Goal: Task Accomplishment & Management: Contribute content

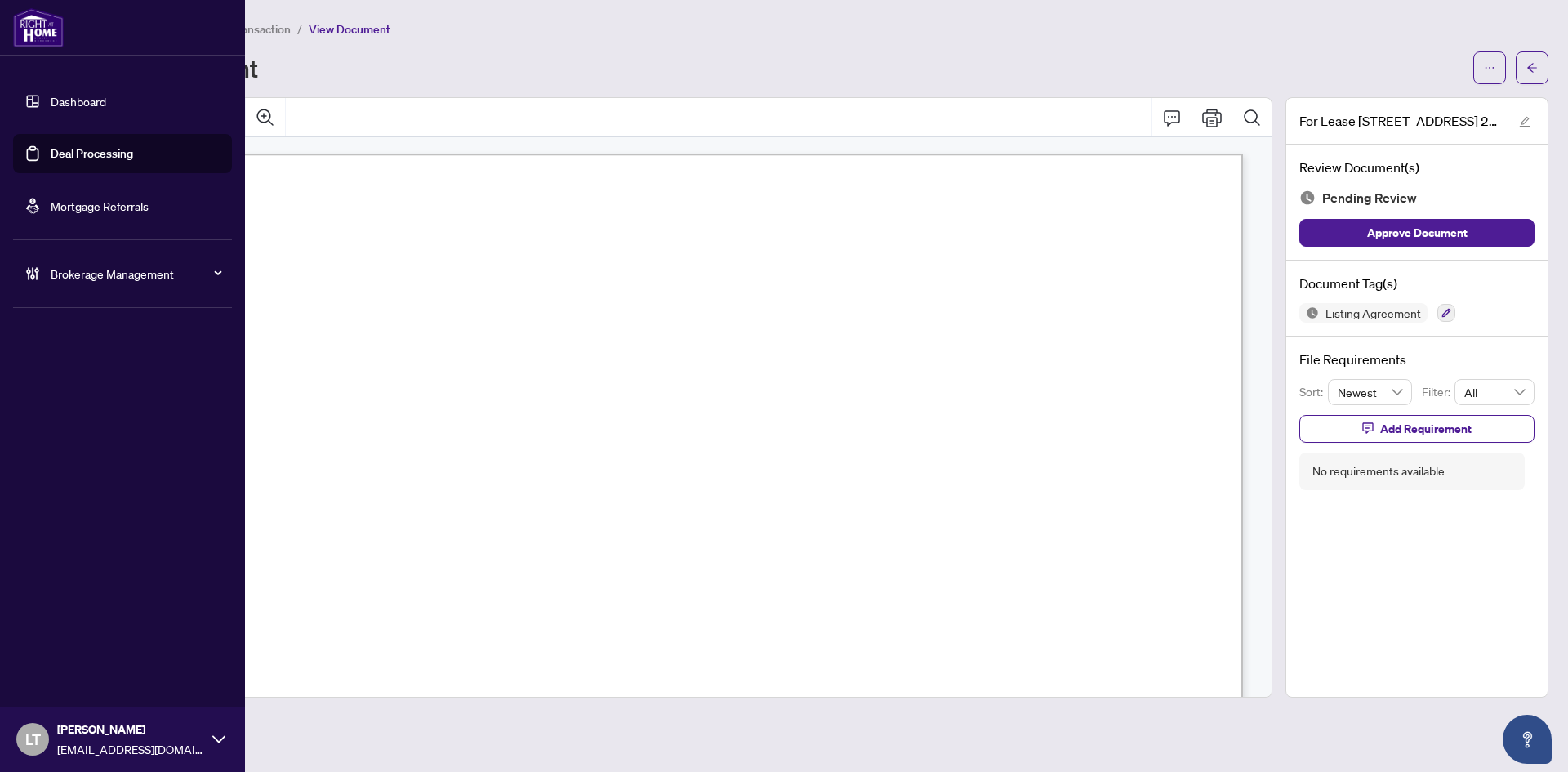
click at [54, 94] on link "Dashboard" at bounding box center [78, 100] width 56 height 15
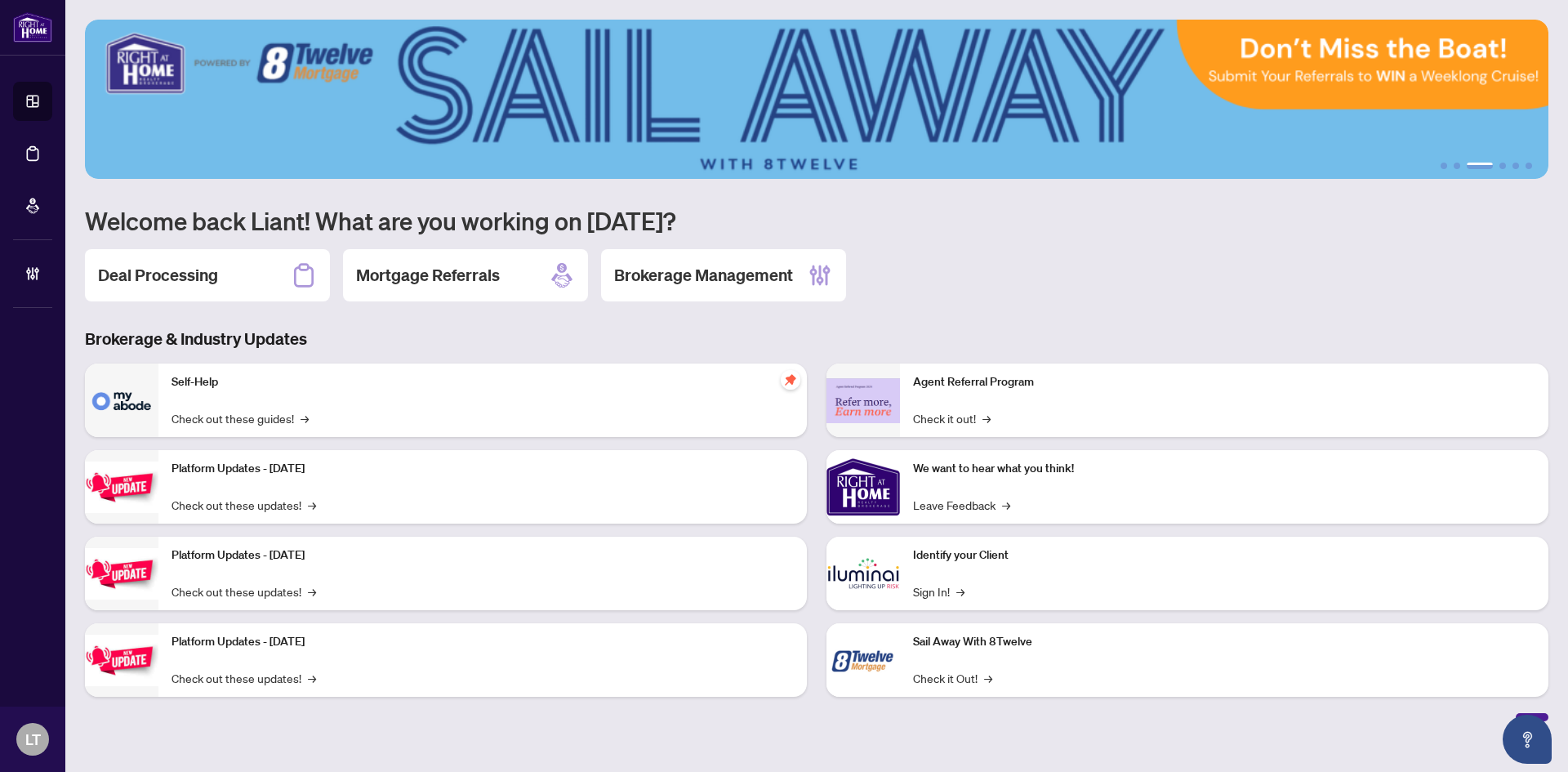
click at [191, 272] on h2 "Deal Processing" at bounding box center [158, 275] width 120 height 23
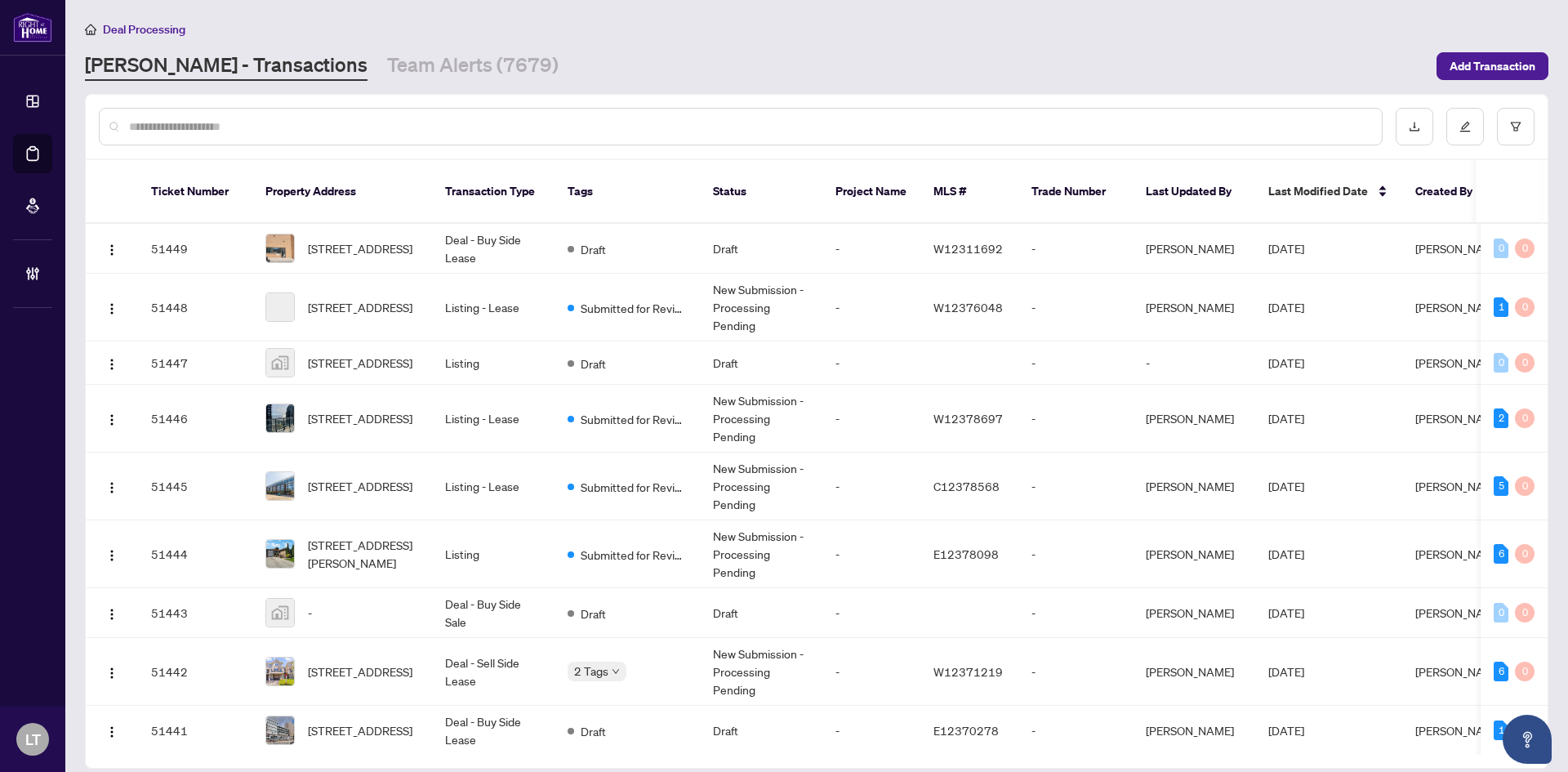
click at [268, 135] on div at bounding box center [740, 127] width 1283 height 38
click at [179, 130] on input "text" at bounding box center [748, 126] width 1239 height 18
paste input "**********"
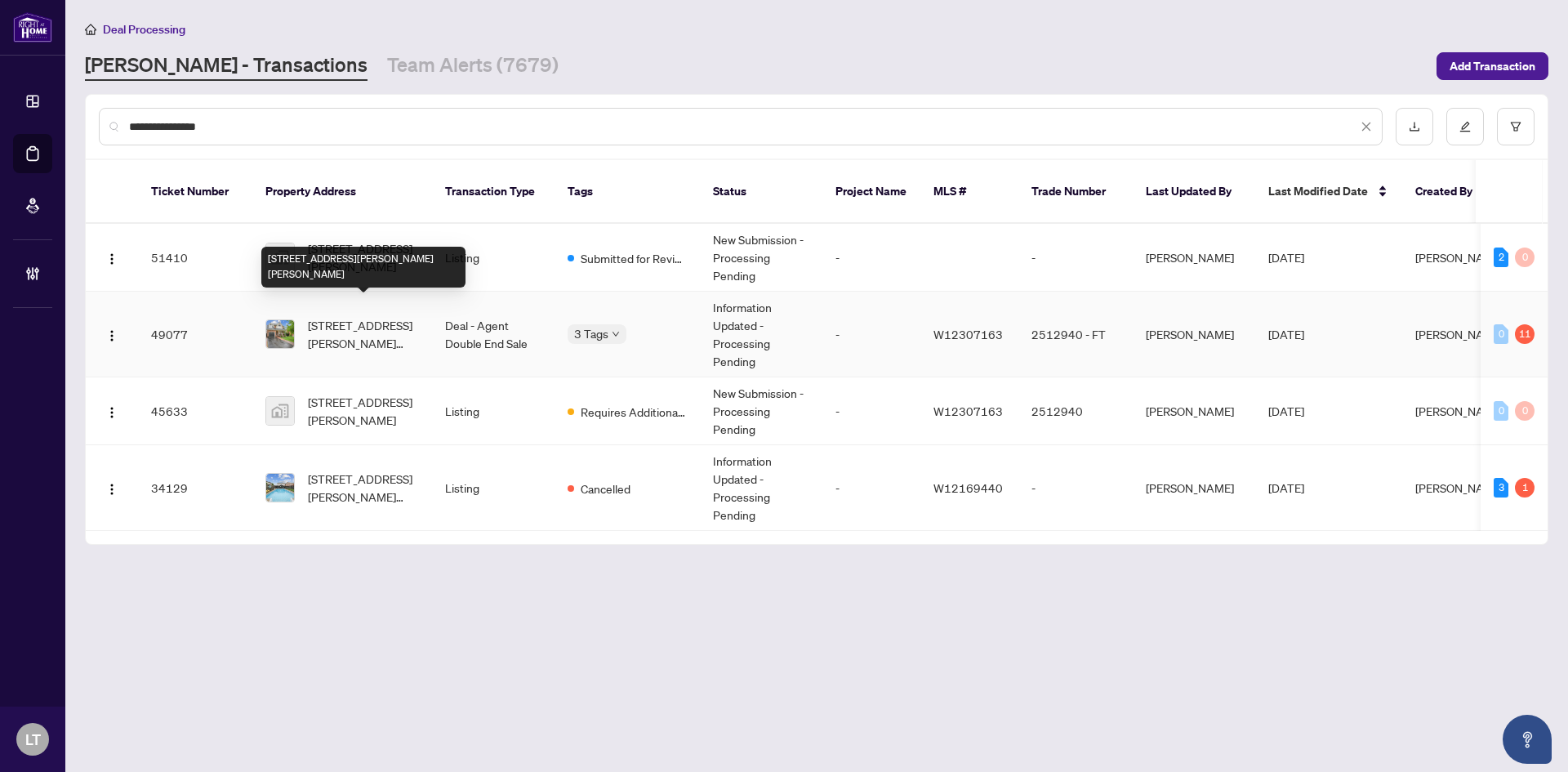
type input "**********"
click at [357, 331] on span "[STREET_ADDRESS][PERSON_NAME][PERSON_NAME]" at bounding box center [363, 334] width 111 height 36
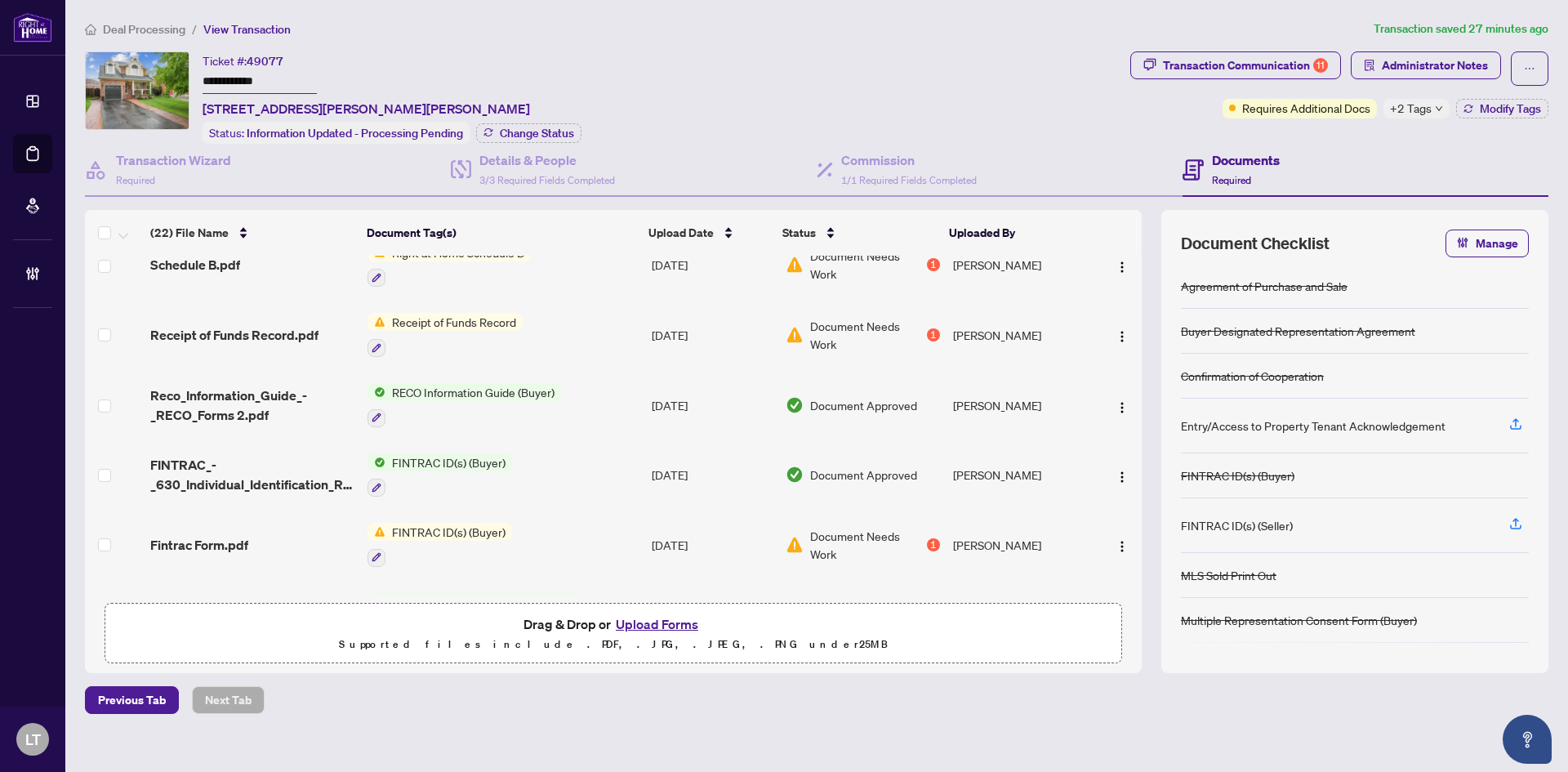
scroll to position [245, 0]
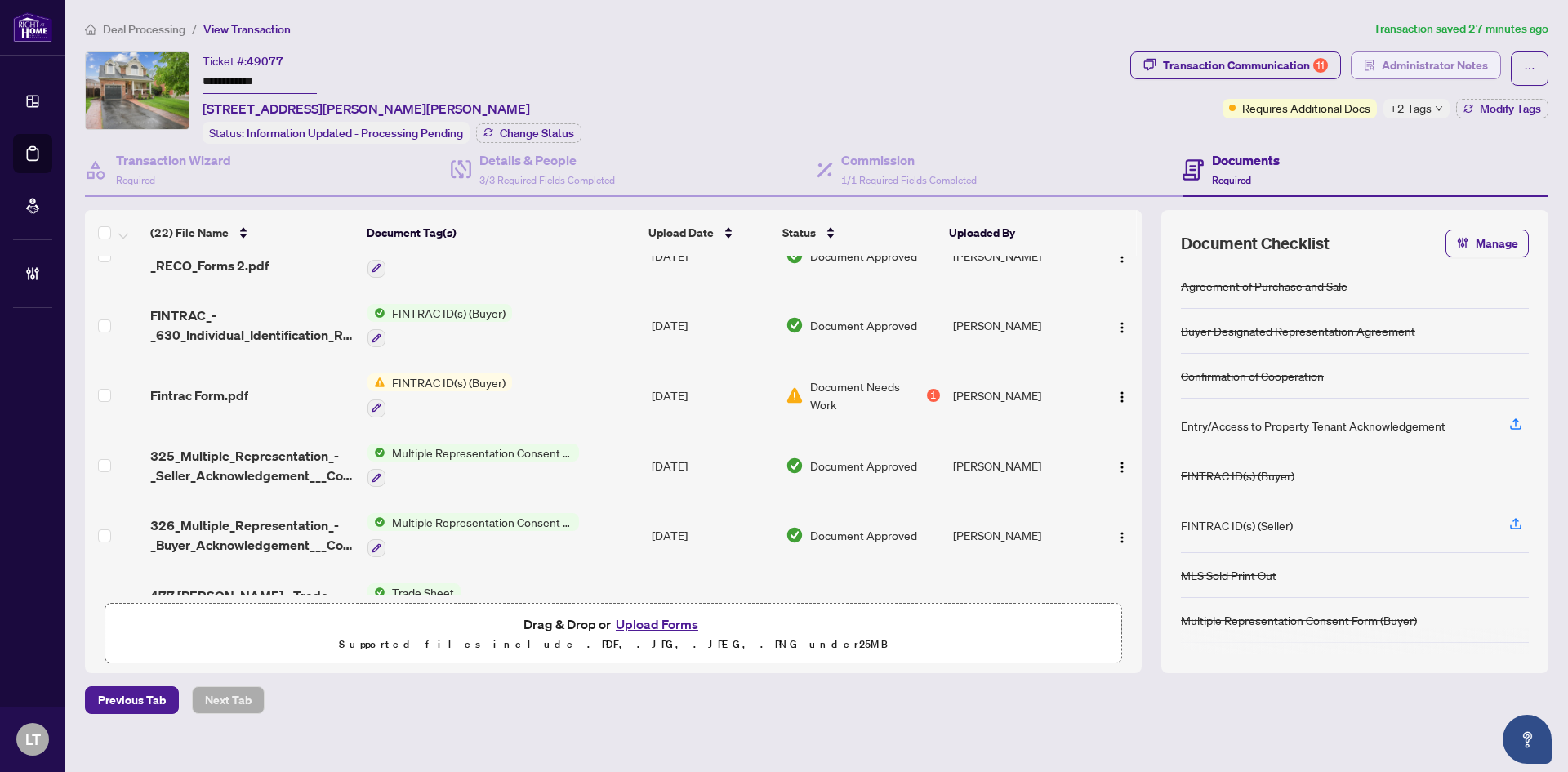
click at [1417, 64] on span "Administrator Notes" at bounding box center [1435, 65] width 106 height 26
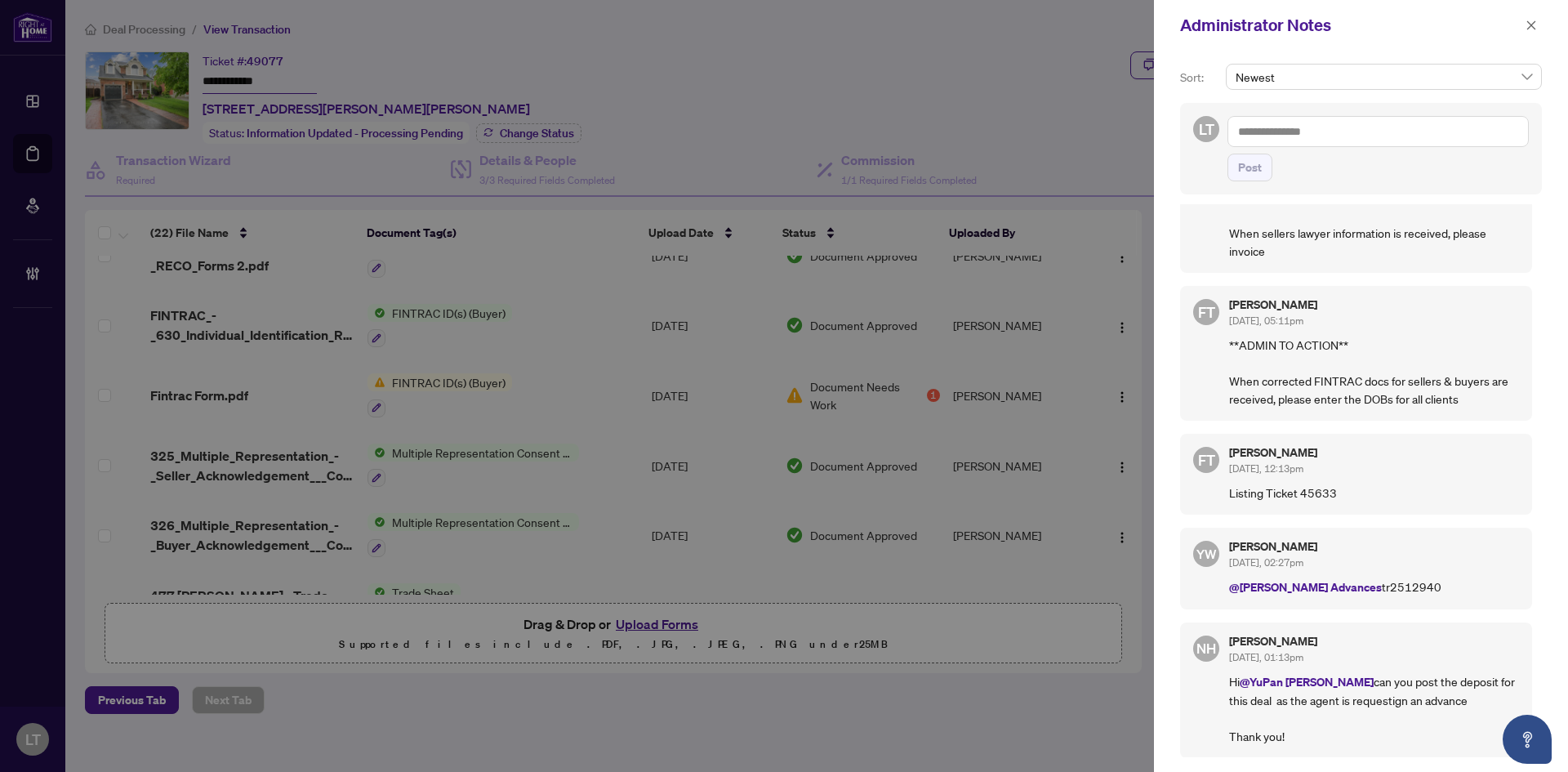
scroll to position [0, 0]
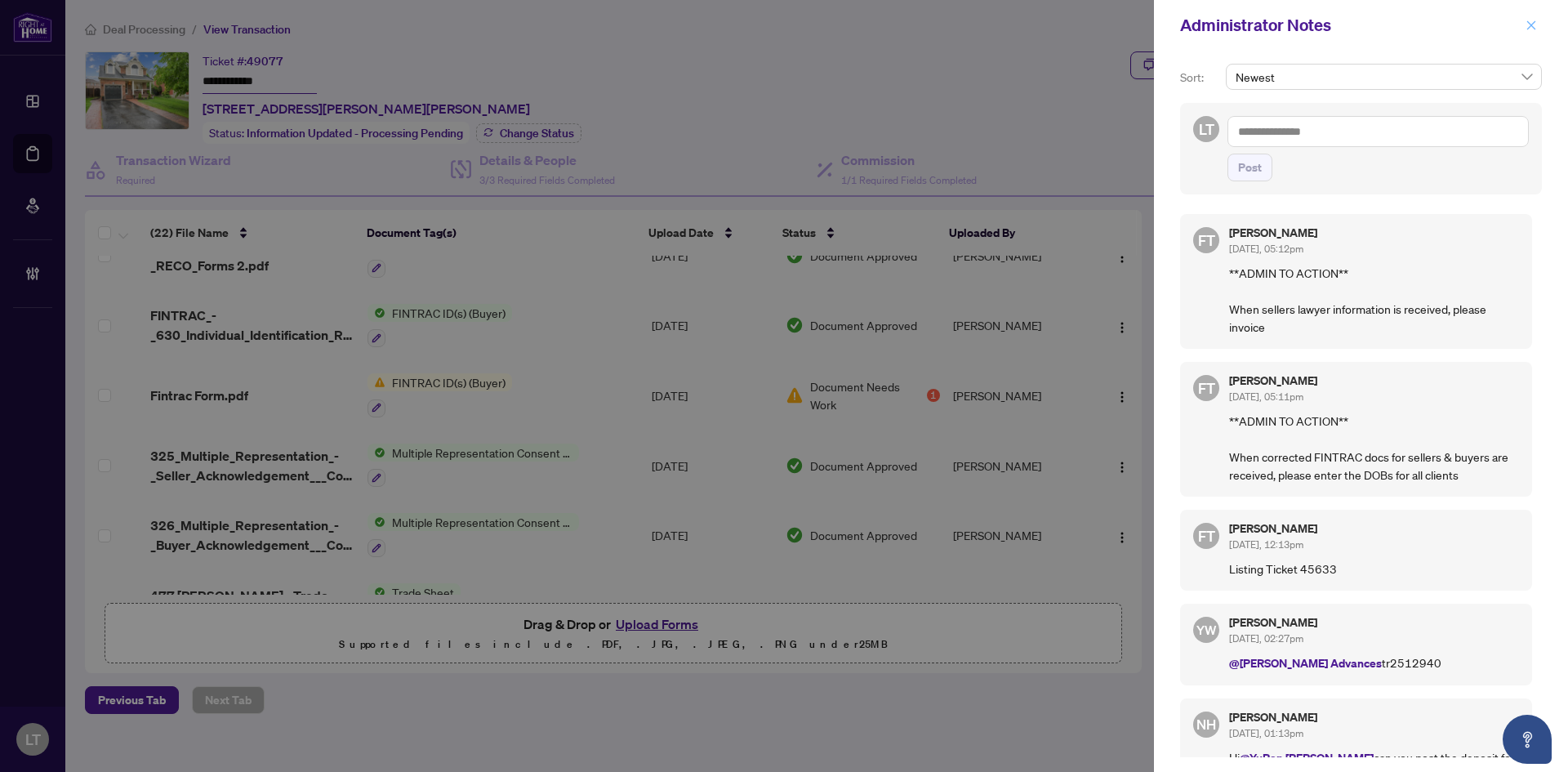
click at [1531, 25] on icon "close" at bounding box center [1530, 25] width 11 height 11
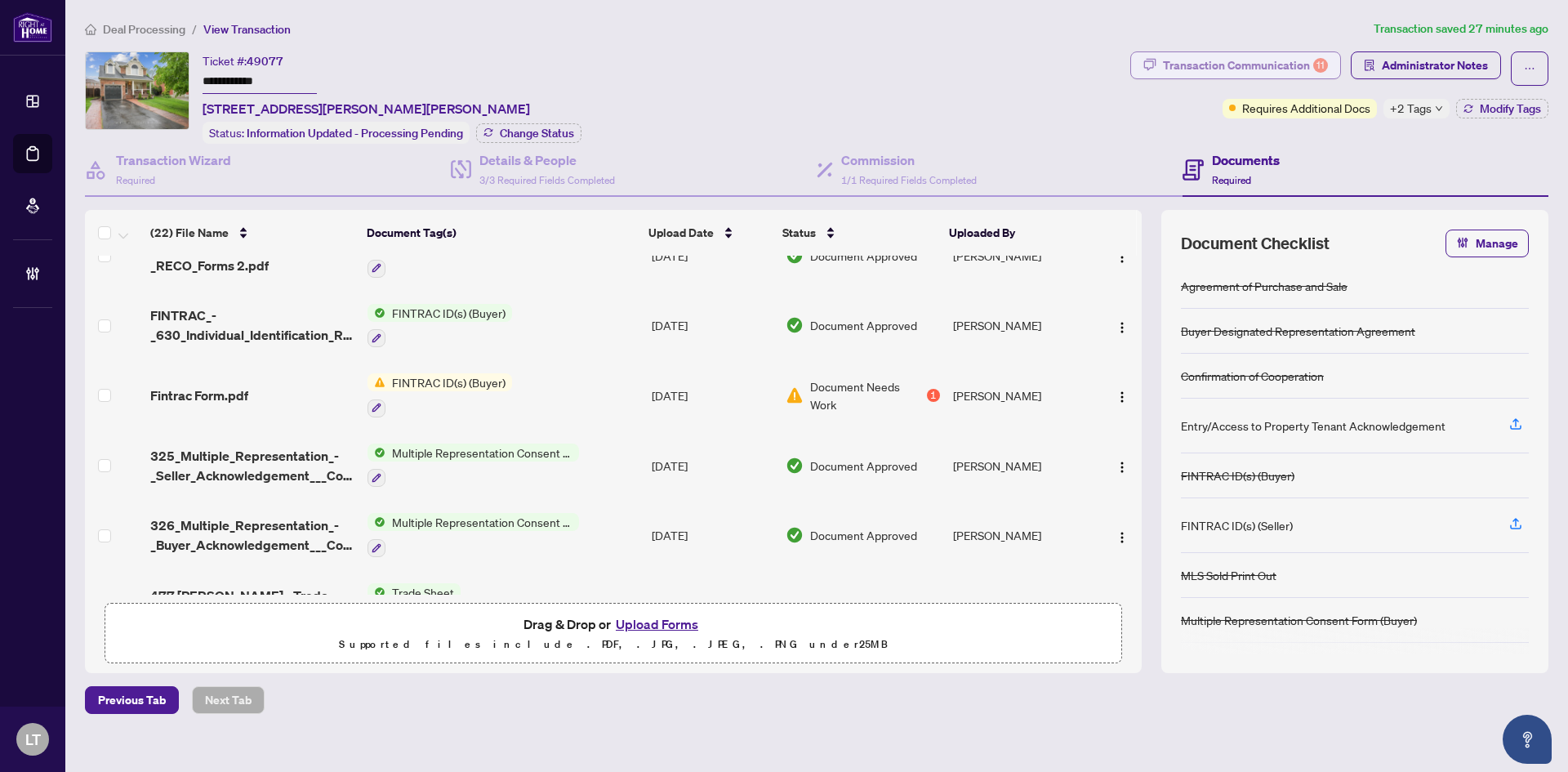
click at [1250, 70] on div "Transaction Communication 11" at bounding box center [1245, 65] width 165 height 26
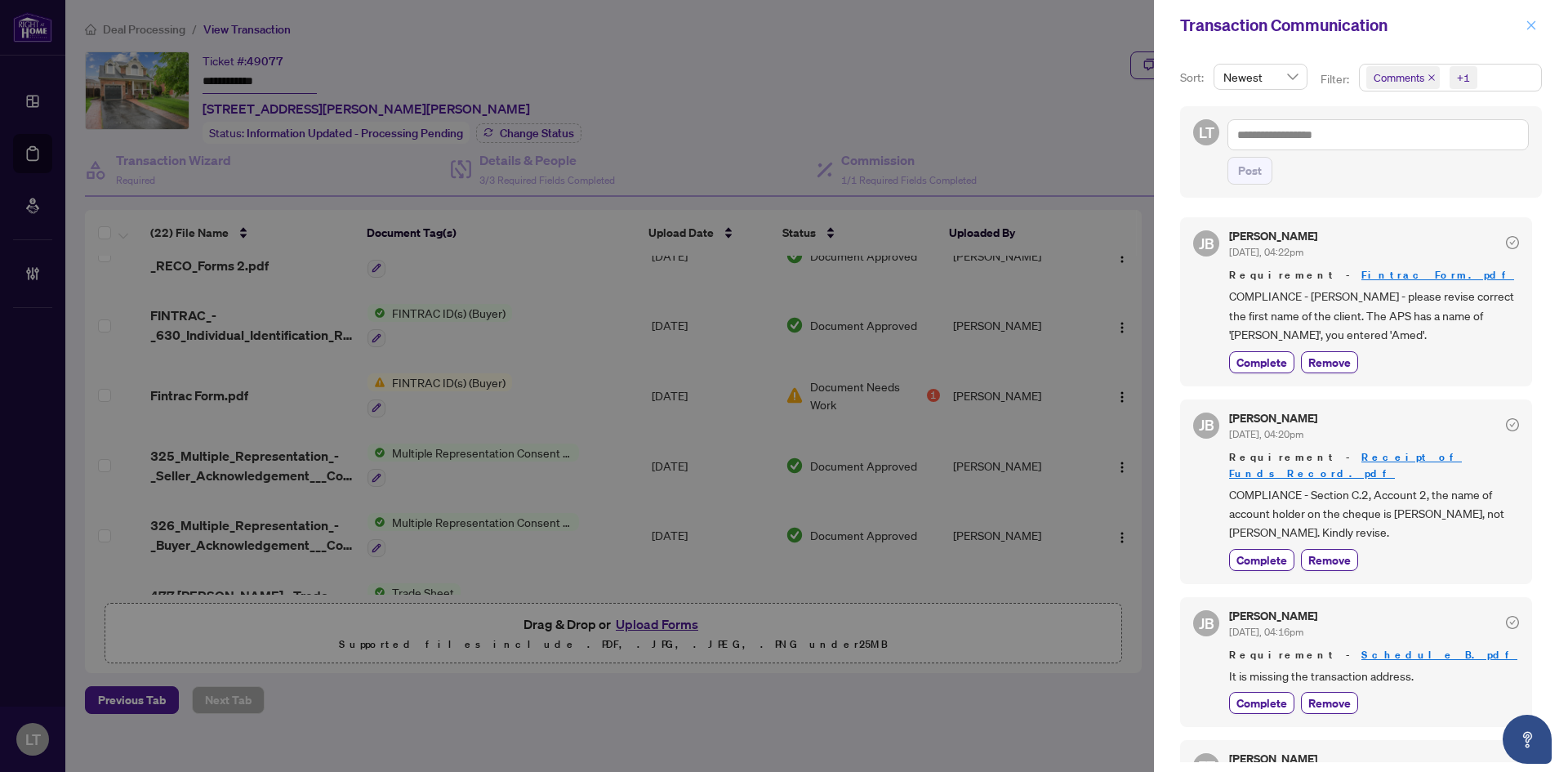
click at [1524, 23] on button "button" at bounding box center [1530, 25] width 21 height 20
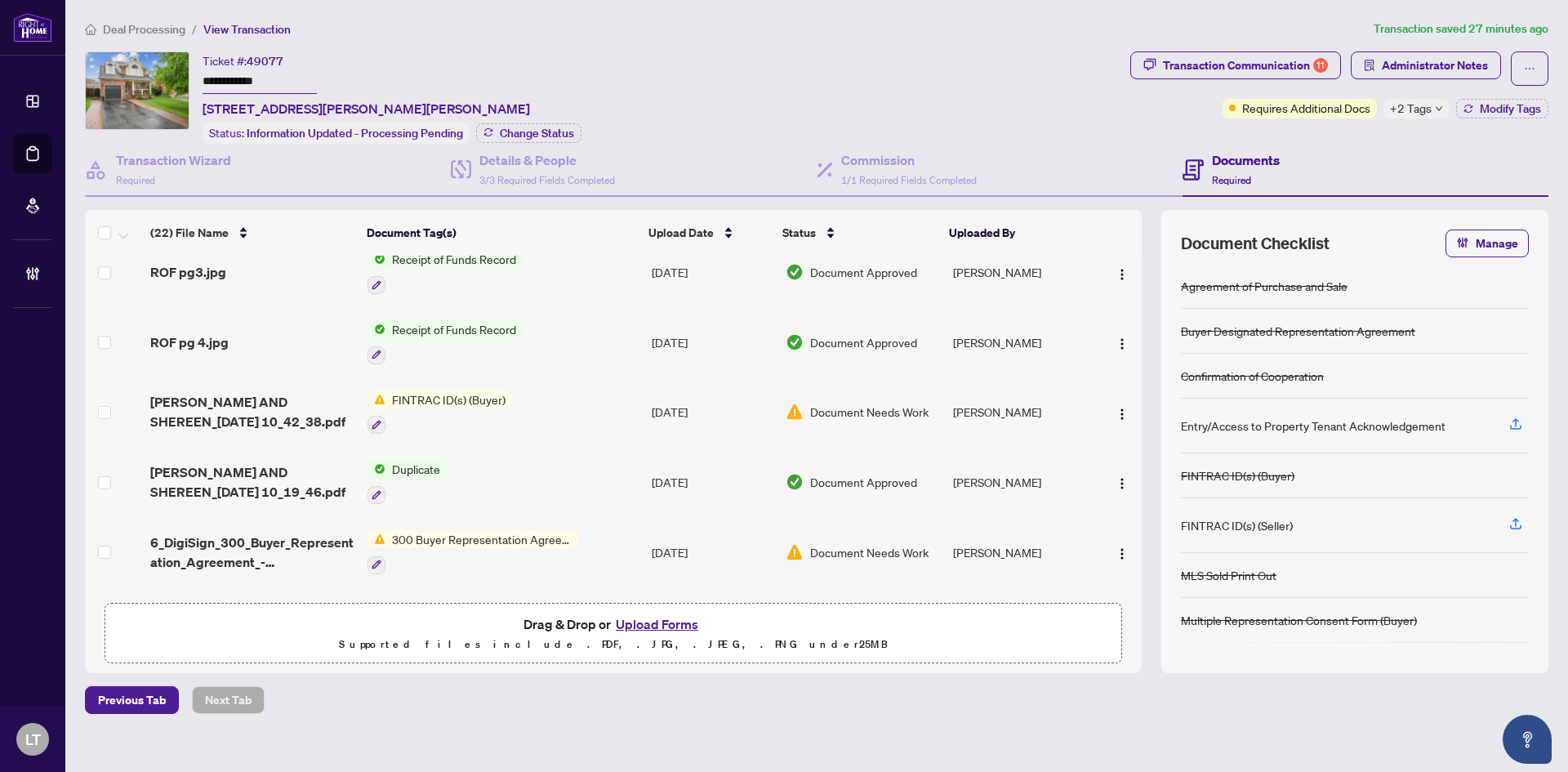
scroll to position [1194, 0]
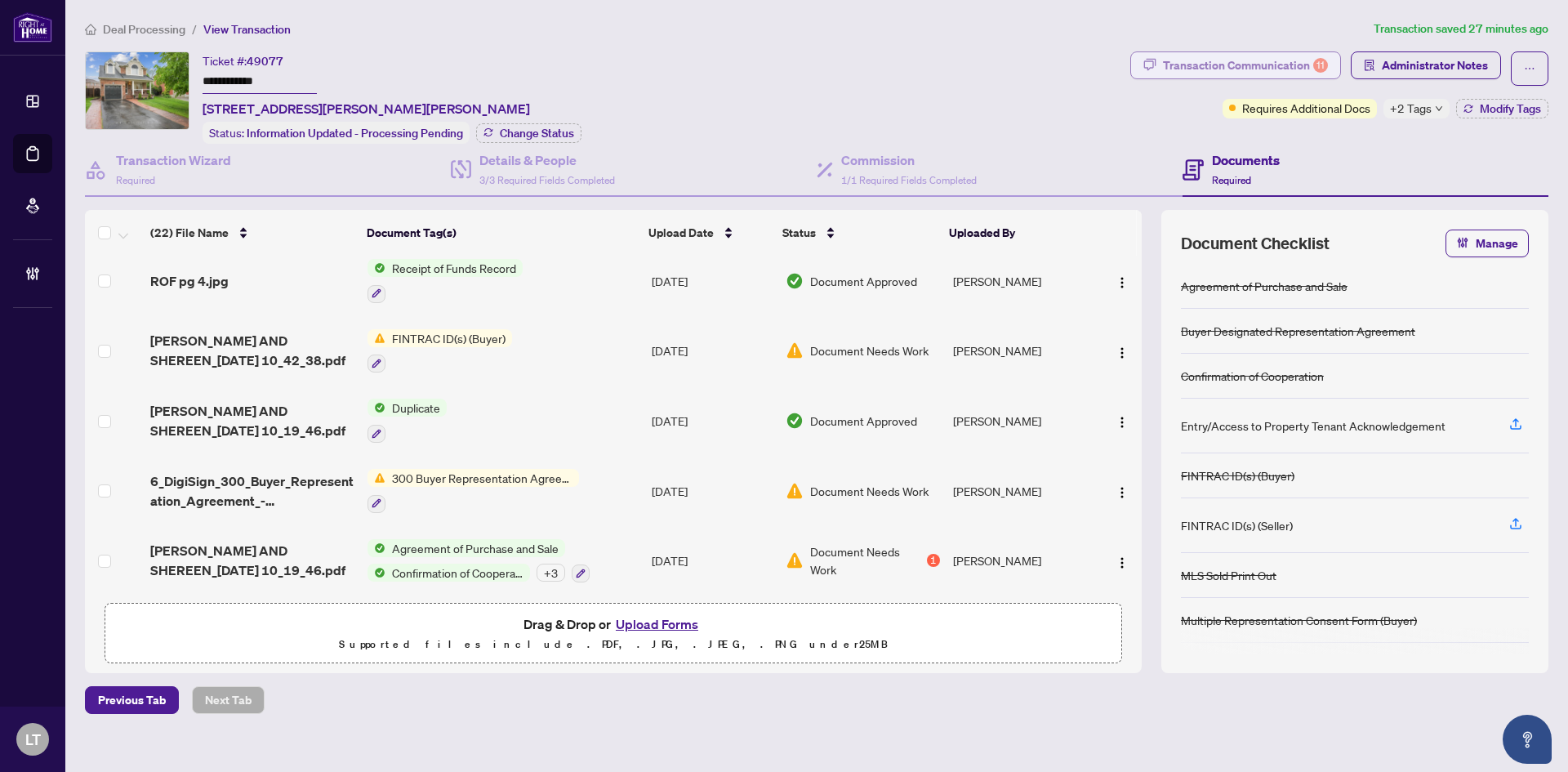
click at [1190, 60] on div "Transaction Communication 11" at bounding box center [1245, 65] width 165 height 26
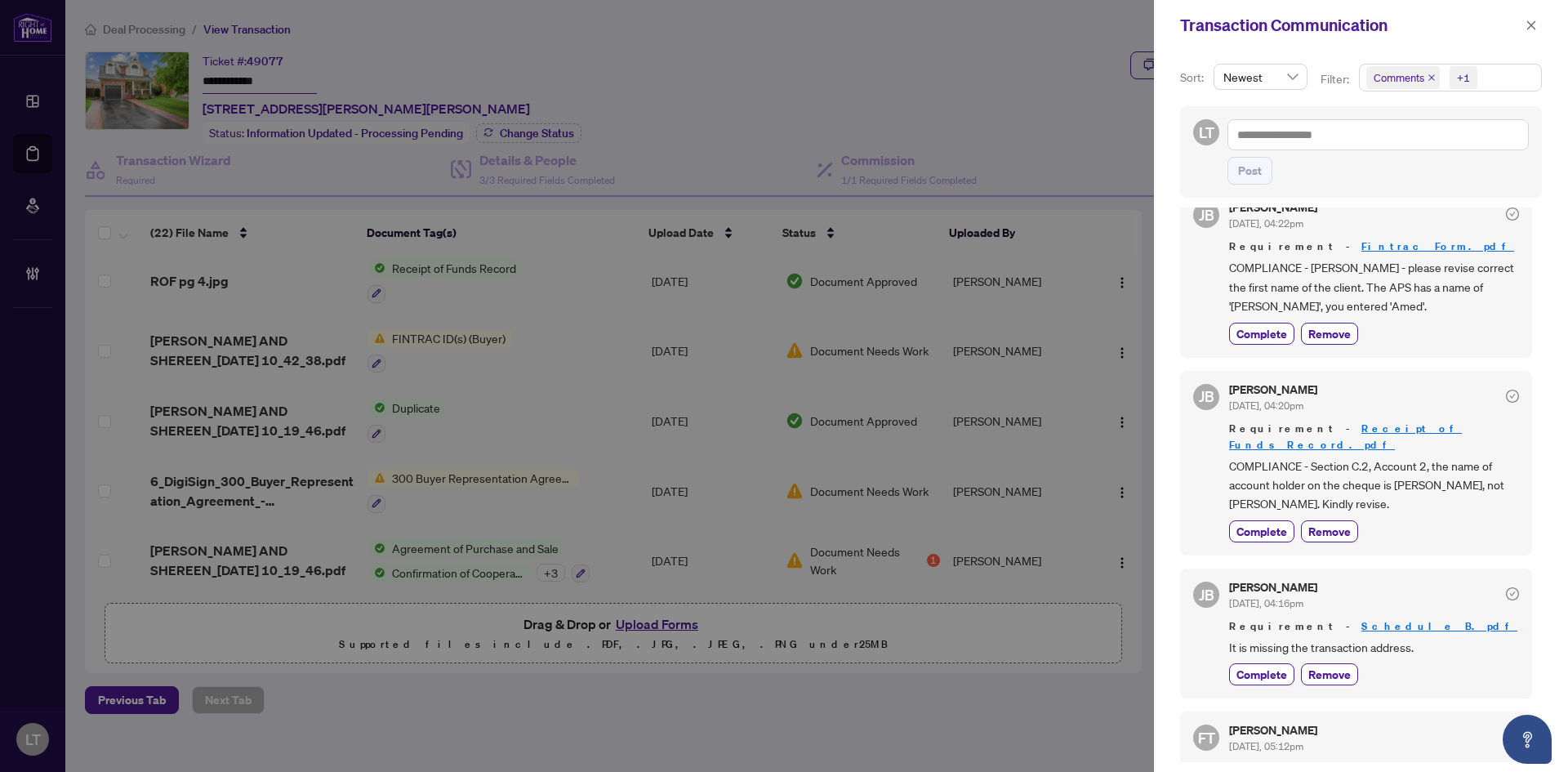
scroll to position [0, 0]
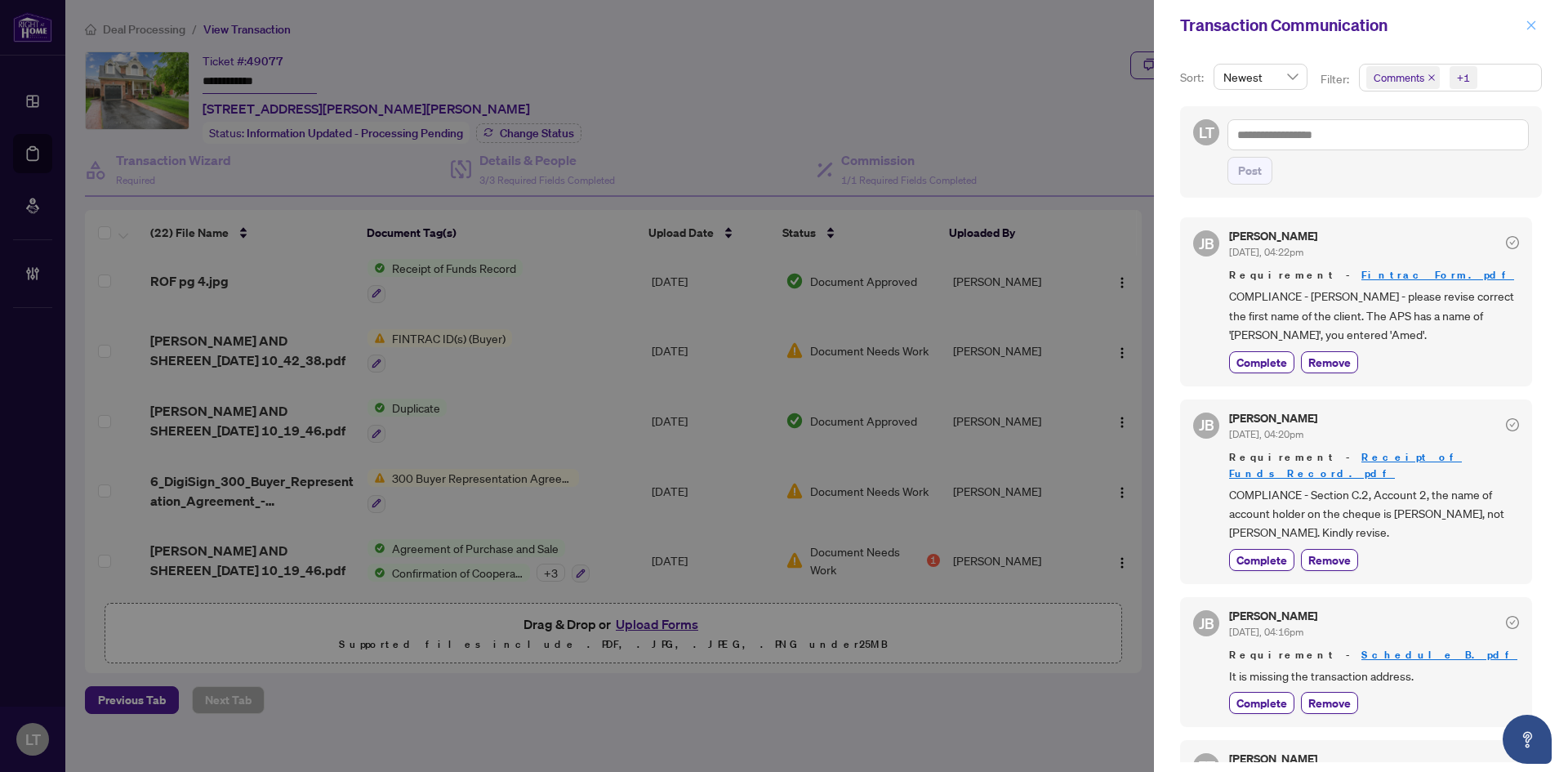
click at [1529, 23] on icon "close" at bounding box center [1531, 25] width 9 height 9
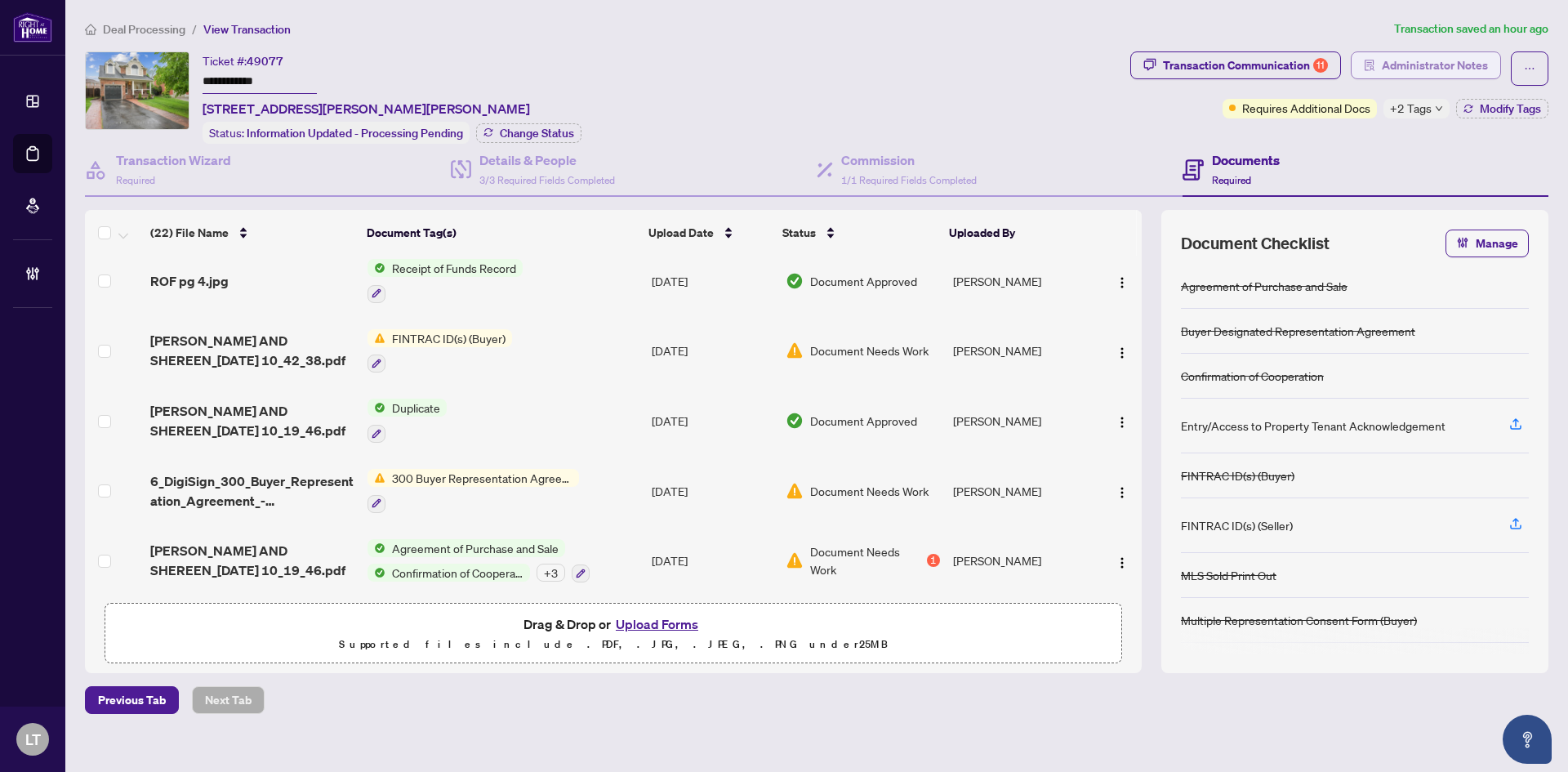
click at [1462, 64] on span "Administrator Notes" at bounding box center [1435, 65] width 106 height 26
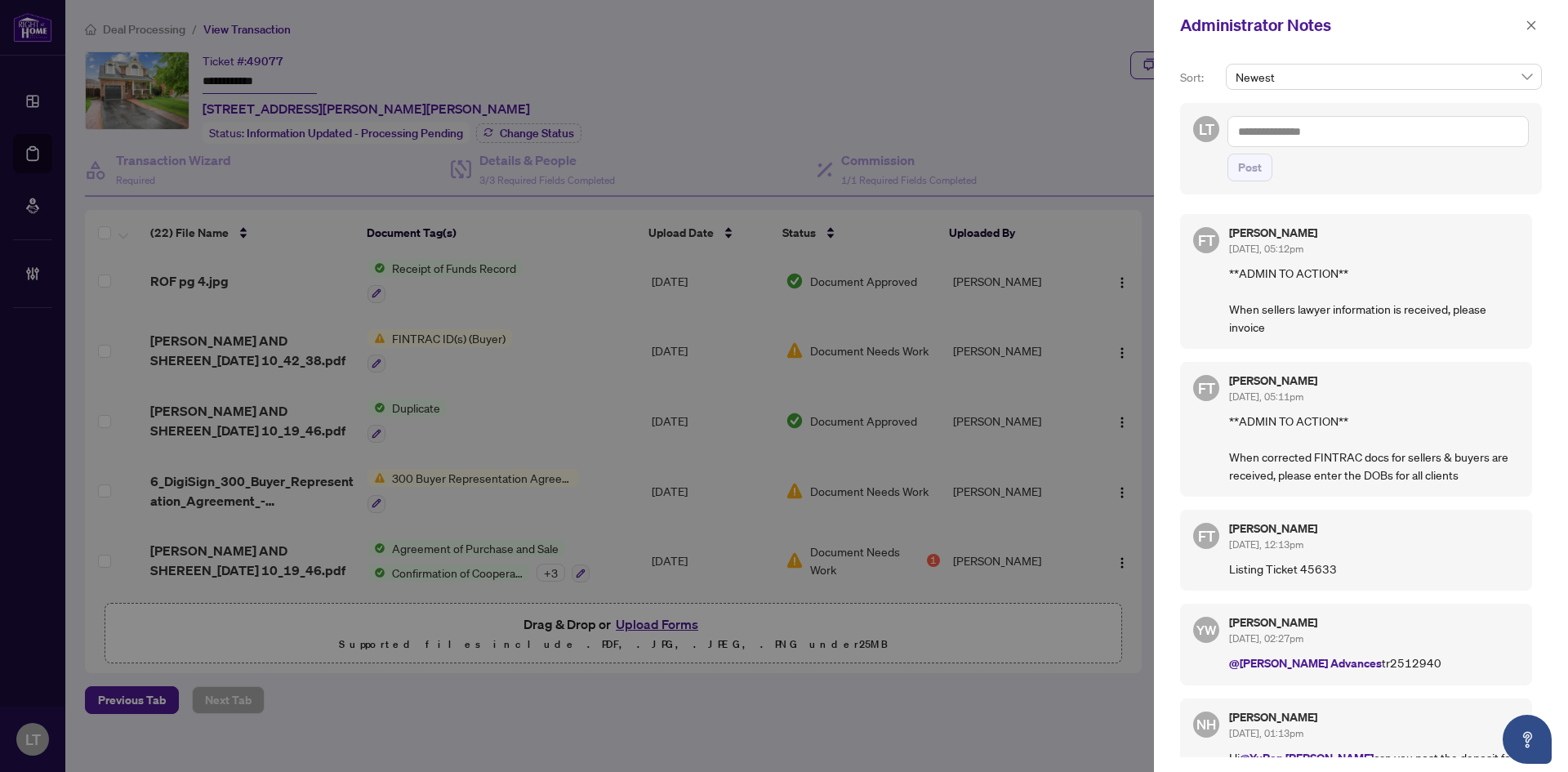
click at [1305, 123] on textarea at bounding box center [1377, 131] width 301 height 31
click at [1305, 145] on b "Florabe" at bounding box center [1302, 143] width 39 height 15
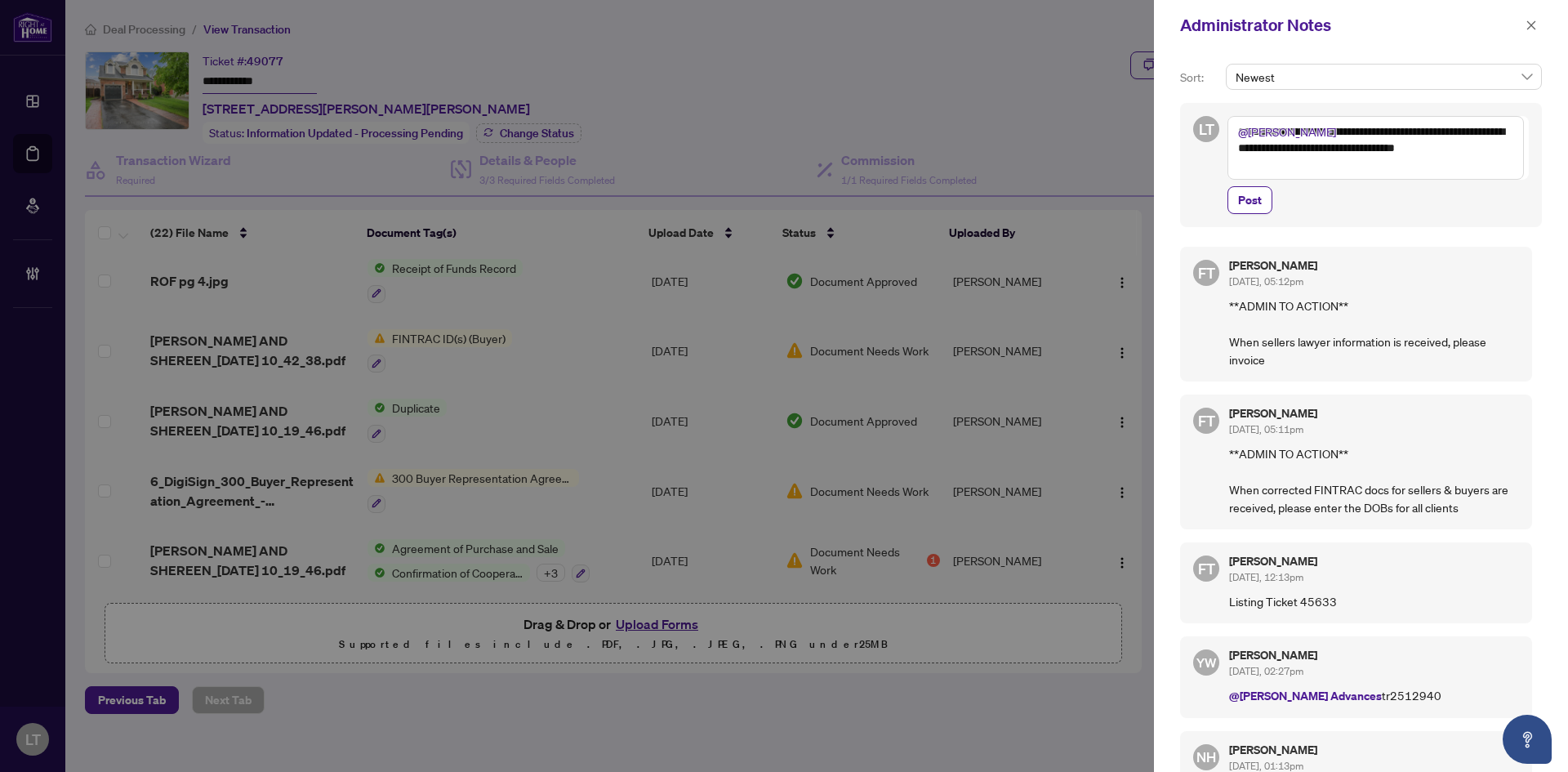
click at [1317, 150] on textarea "**********" at bounding box center [1375, 148] width 296 height 64
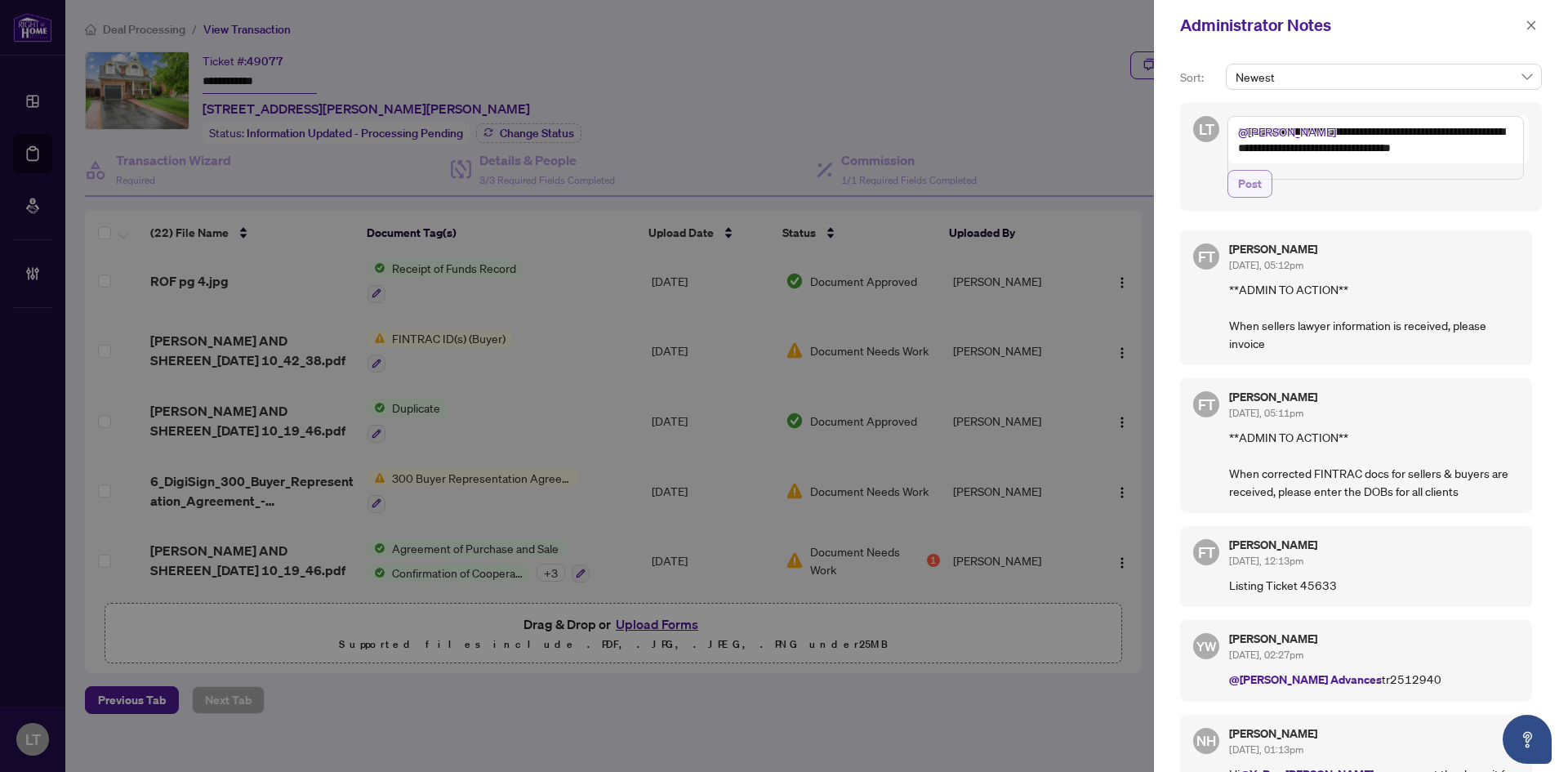
type textarea "**********"
drag, startPoint x: 1249, startPoint y: 195, endPoint x: 1169, endPoint y: 196, distance: 80.0
click at [1249, 195] on span "Post" at bounding box center [1250, 184] width 24 height 26
